Goal: Information Seeking & Learning: Learn about a topic

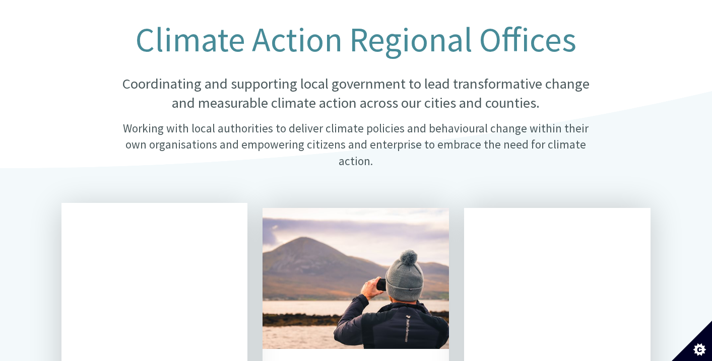
scroll to position [252, 0]
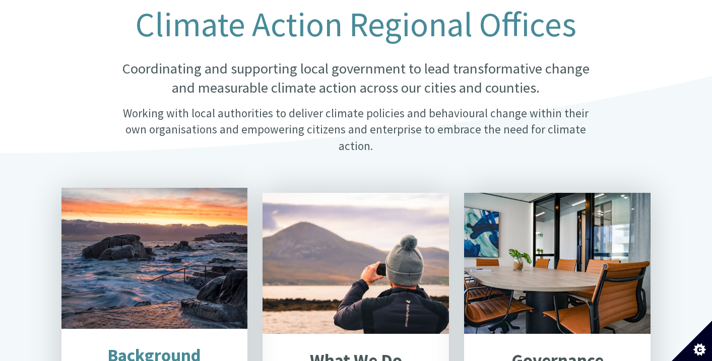
click at [169, 284] on div "Seascape - Salthill" at bounding box center [154, 258] width 186 height 141
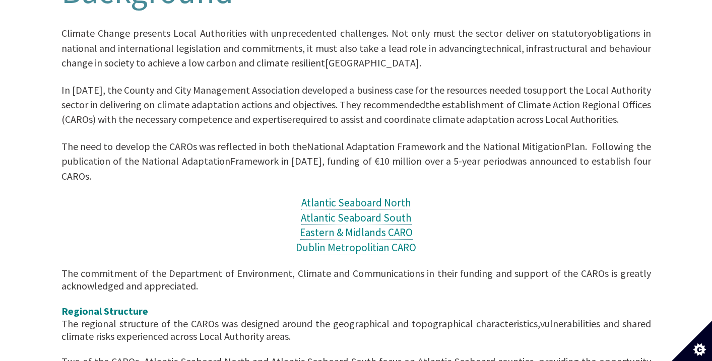
scroll to position [403, 0]
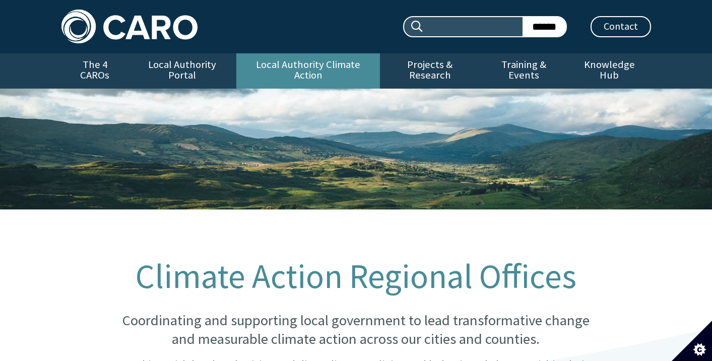
click at [316, 57] on link "Local Authority Climate Action" at bounding box center [308, 70] width 144 height 35
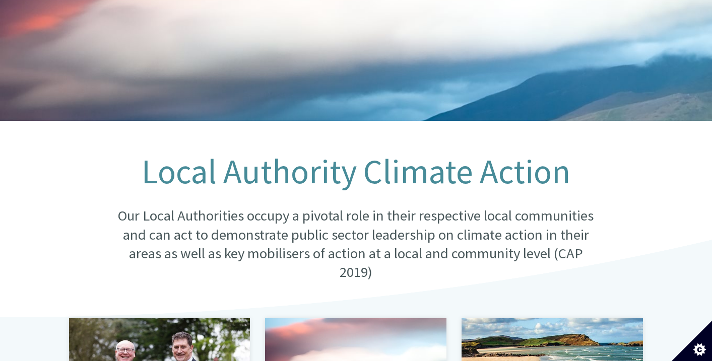
scroll to position [302, 0]
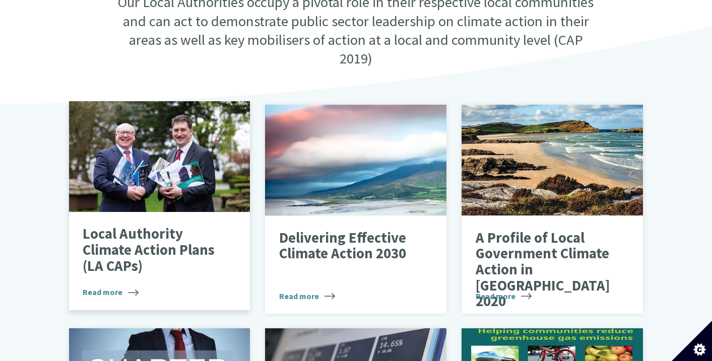
click at [204, 177] on div at bounding box center [159, 156] width 181 height 111
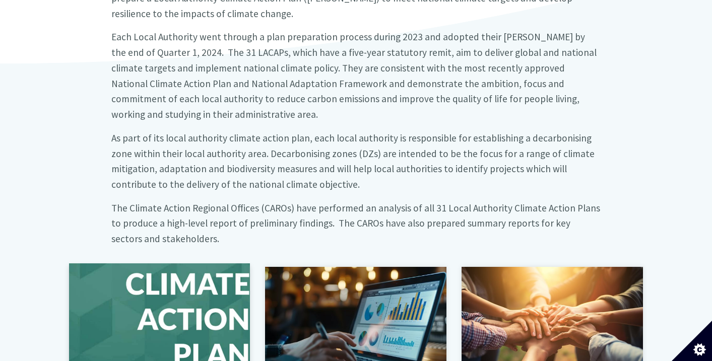
scroll to position [554, 0]
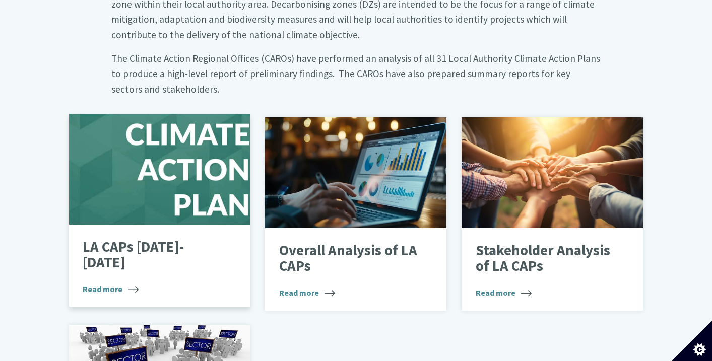
click at [190, 160] on div at bounding box center [159, 169] width 181 height 111
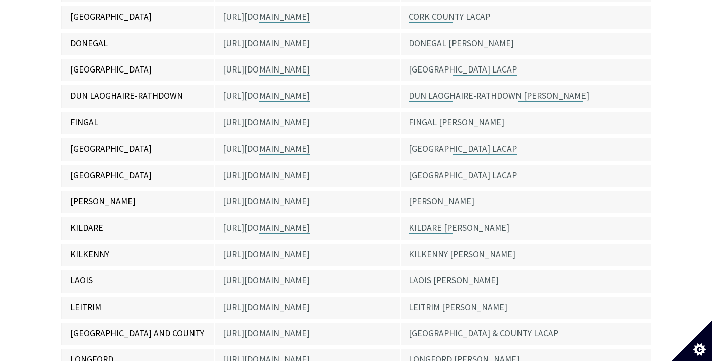
scroll to position [454, 0]
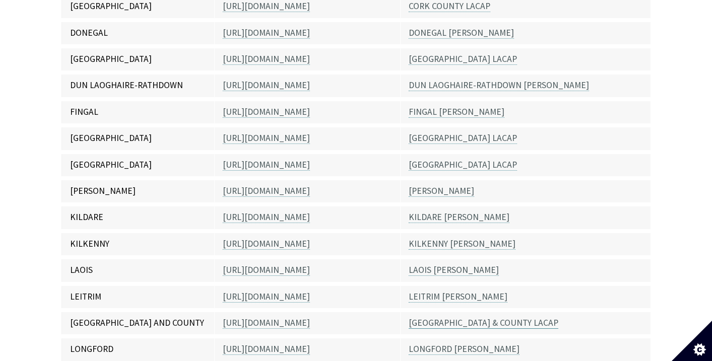
click at [441, 318] on link "LIMERICK CITY & COUNTY LACAP" at bounding box center [484, 324] width 150 height 12
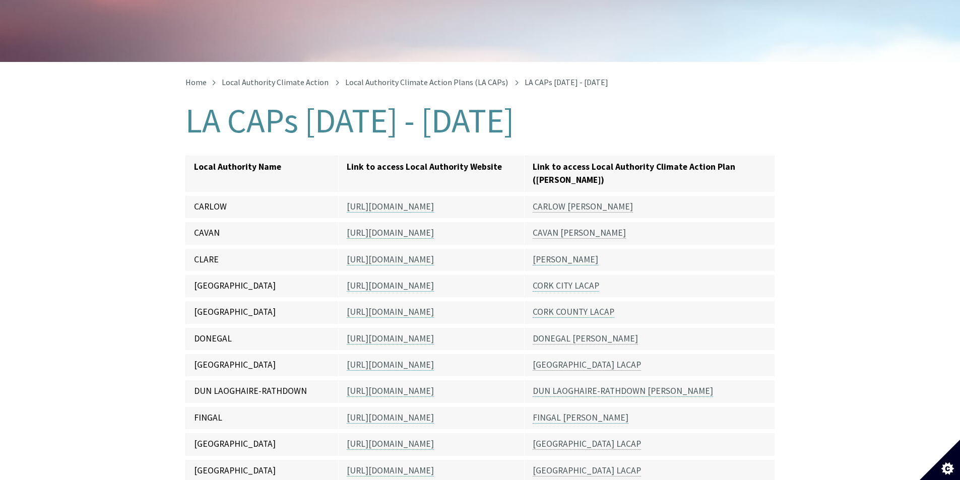
scroll to position [203, 0]
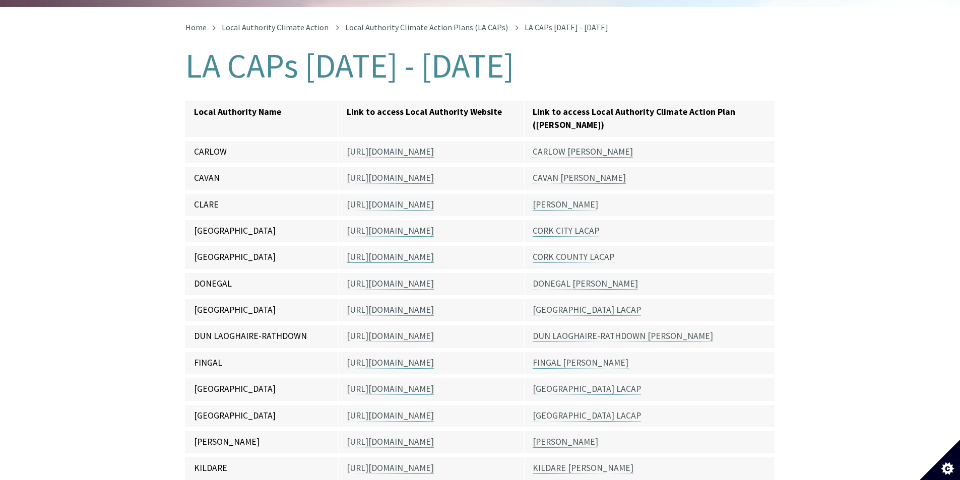
click at [429, 252] on link "[URL][DOMAIN_NAME]" at bounding box center [390, 258] width 87 height 12
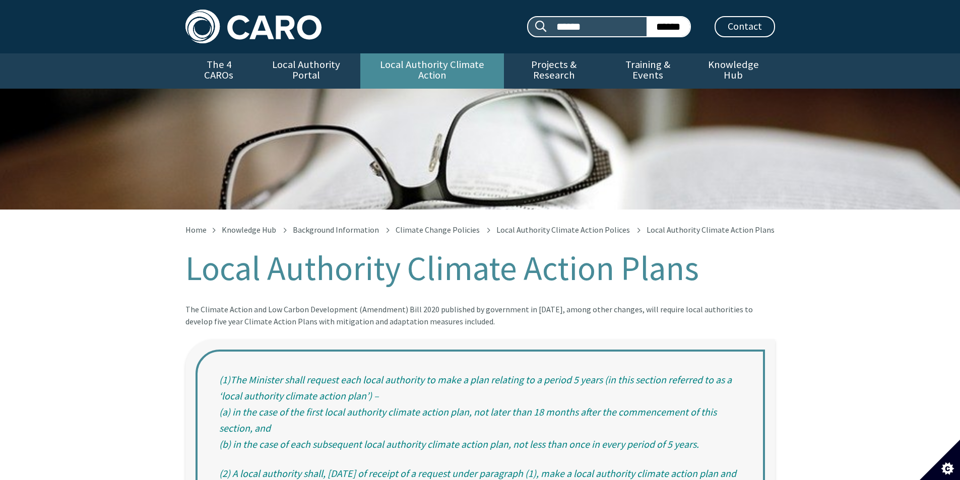
click at [410, 65] on link "Local Authority Climate Action" at bounding box center [432, 70] width 144 height 35
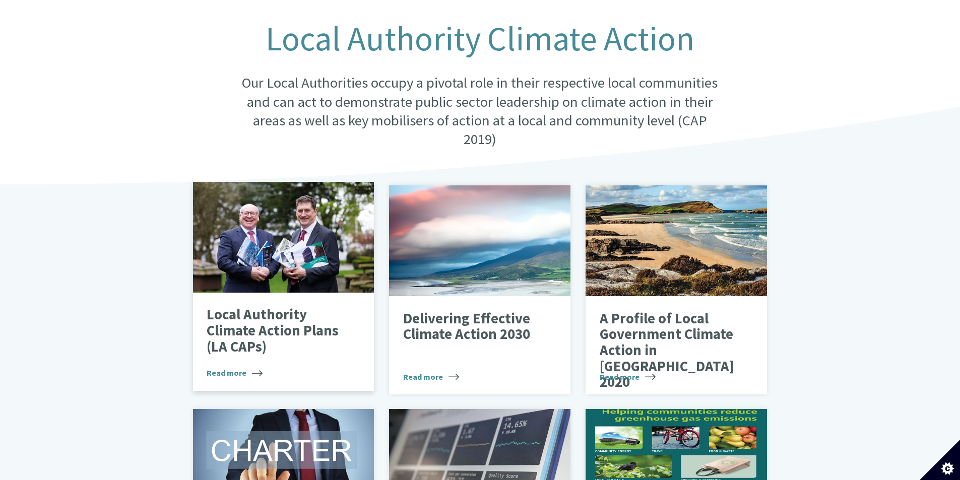
scroll to position [252, 0]
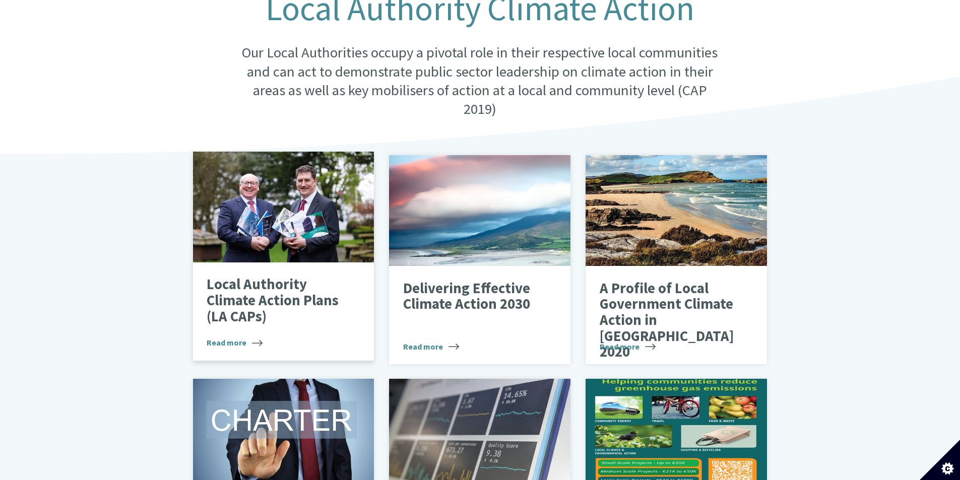
click at [306, 207] on div at bounding box center [283, 207] width 181 height 111
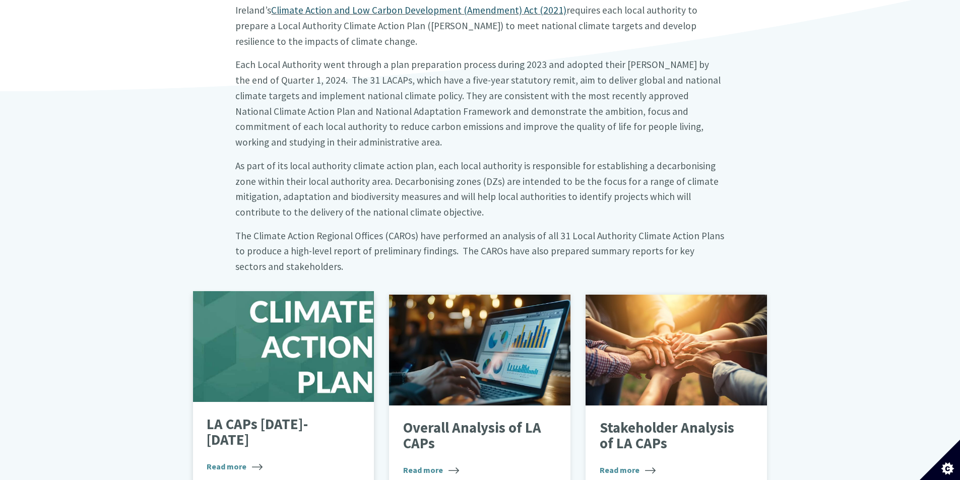
scroll to position [403, 0]
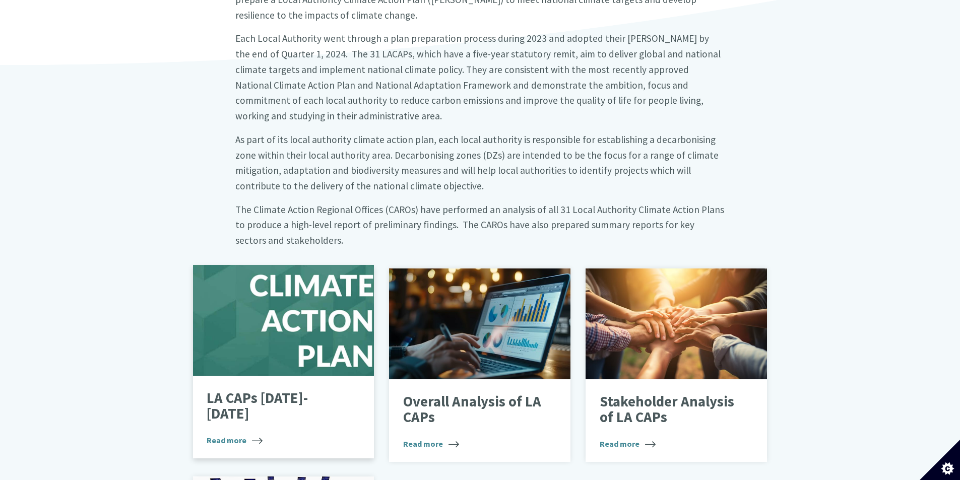
click at [266, 376] on div "LA CAPs [DATE]-[DATE] Read more" at bounding box center [283, 417] width 181 height 83
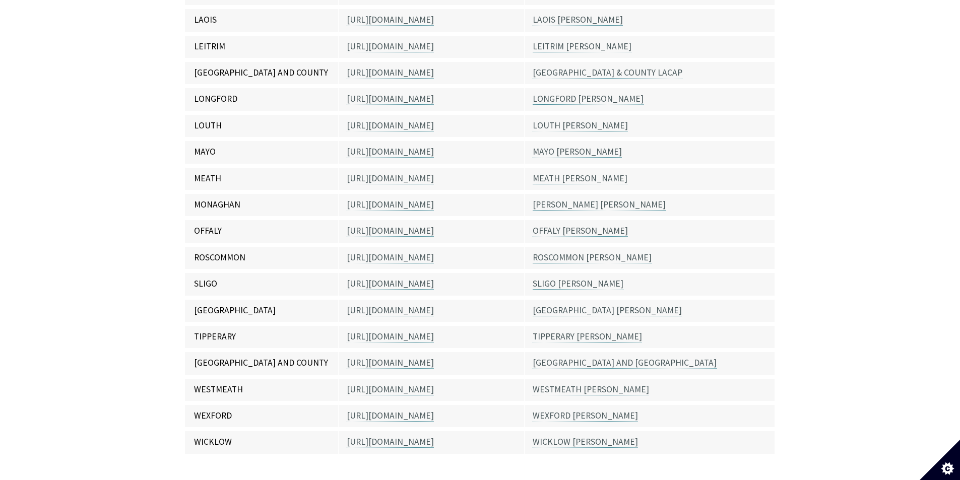
scroll to position [554, 0]
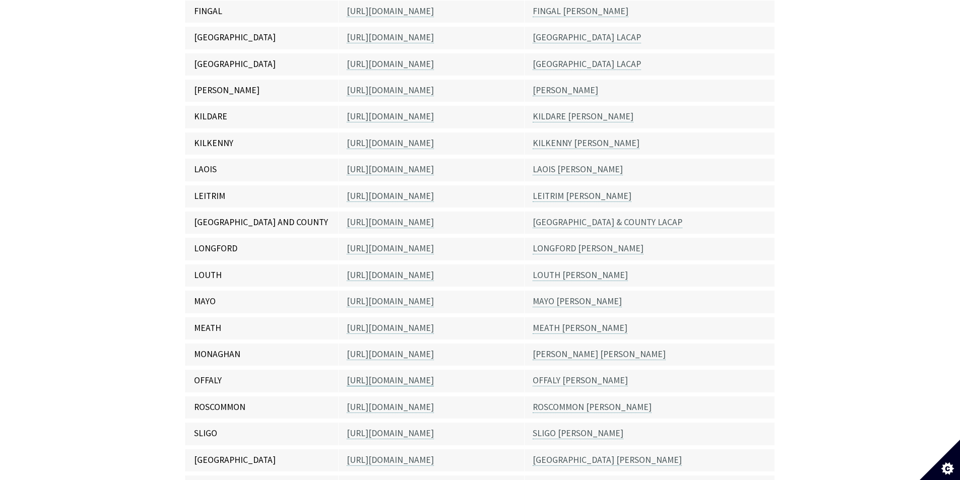
click at [397, 375] on link "[URL][DOMAIN_NAME]" at bounding box center [390, 381] width 87 height 12
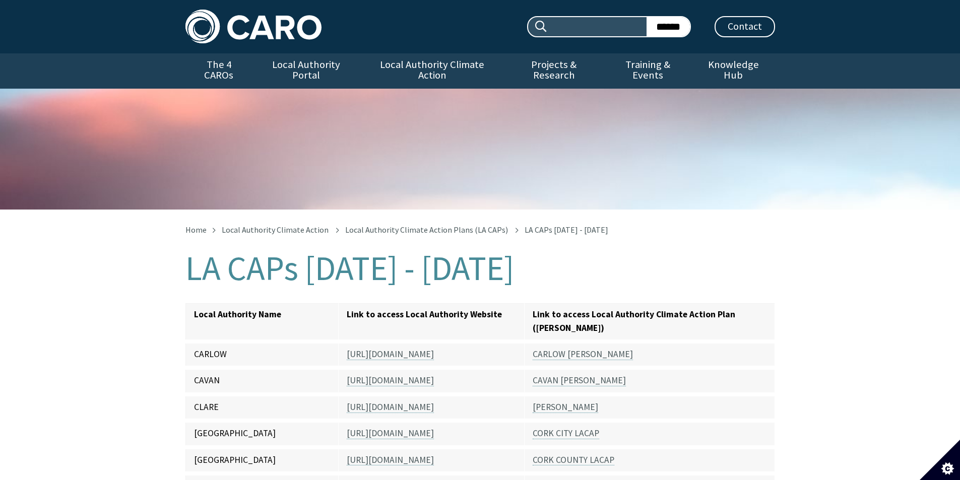
scroll to position [562, 0]
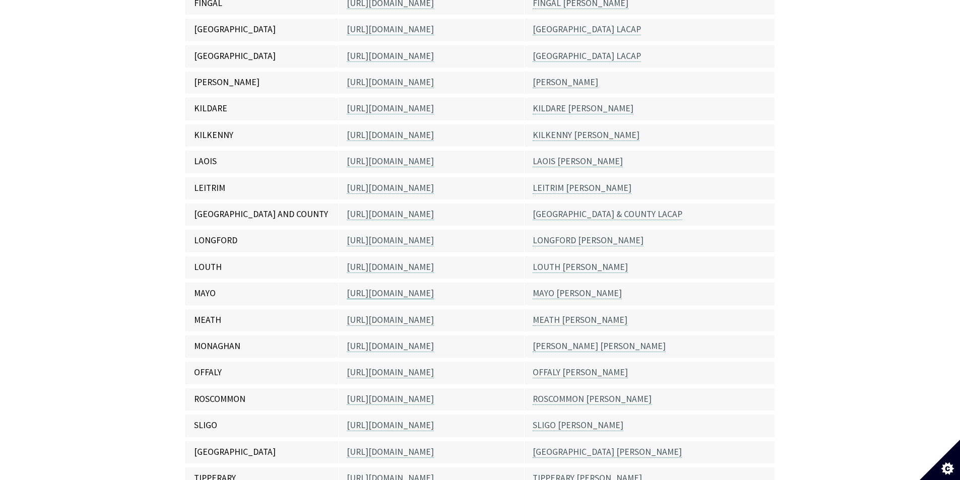
click at [404, 288] on link "[URL][DOMAIN_NAME]" at bounding box center [390, 294] width 87 height 12
